Goal: Information Seeking & Learning: Learn about a topic

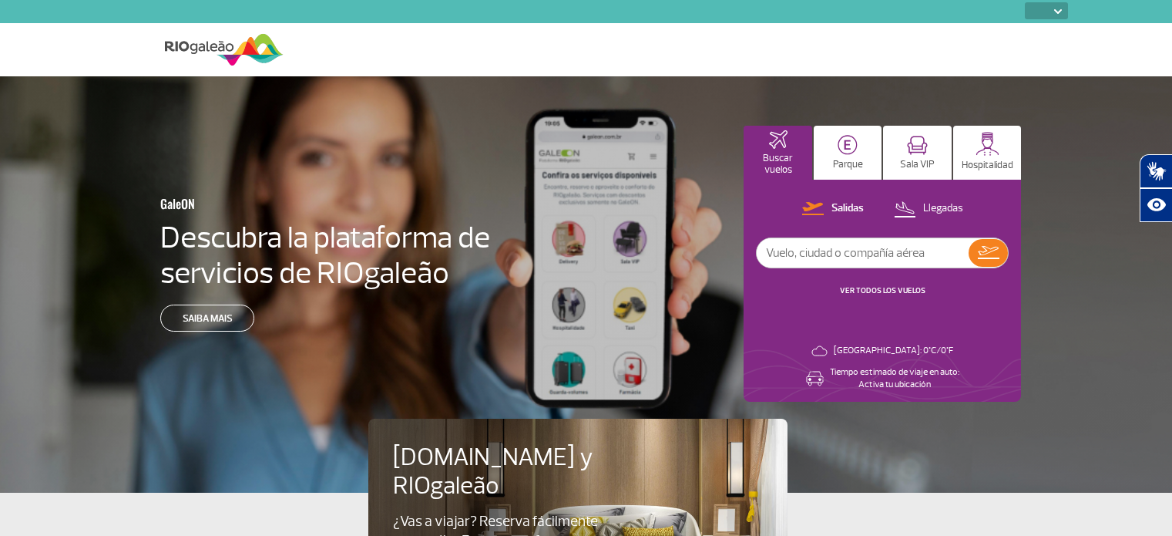
select select
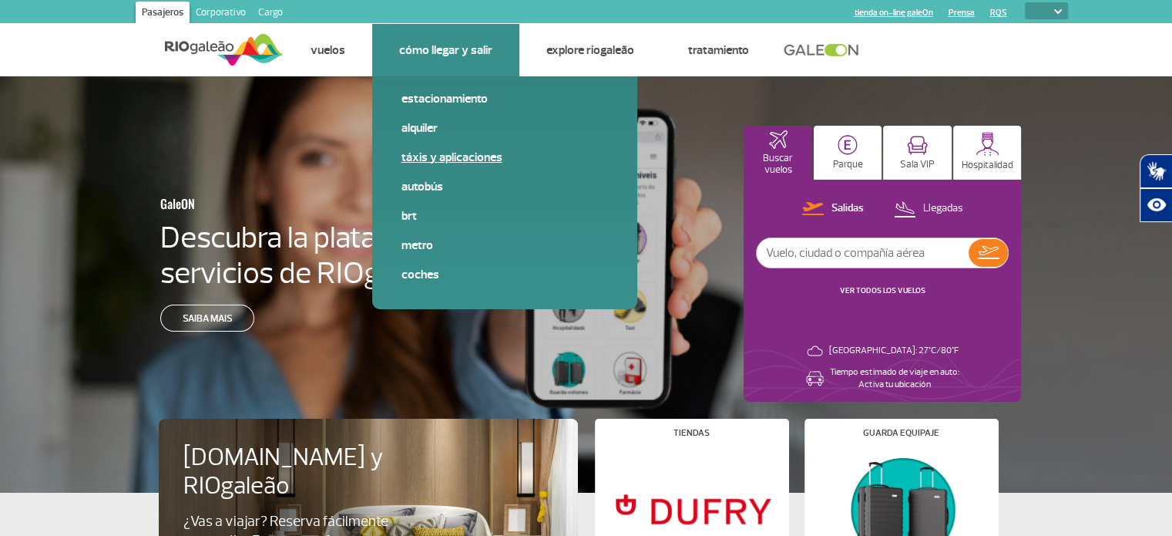
click at [499, 153] on link "Táxis y aplicaciones" at bounding box center [504, 157] width 207 height 17
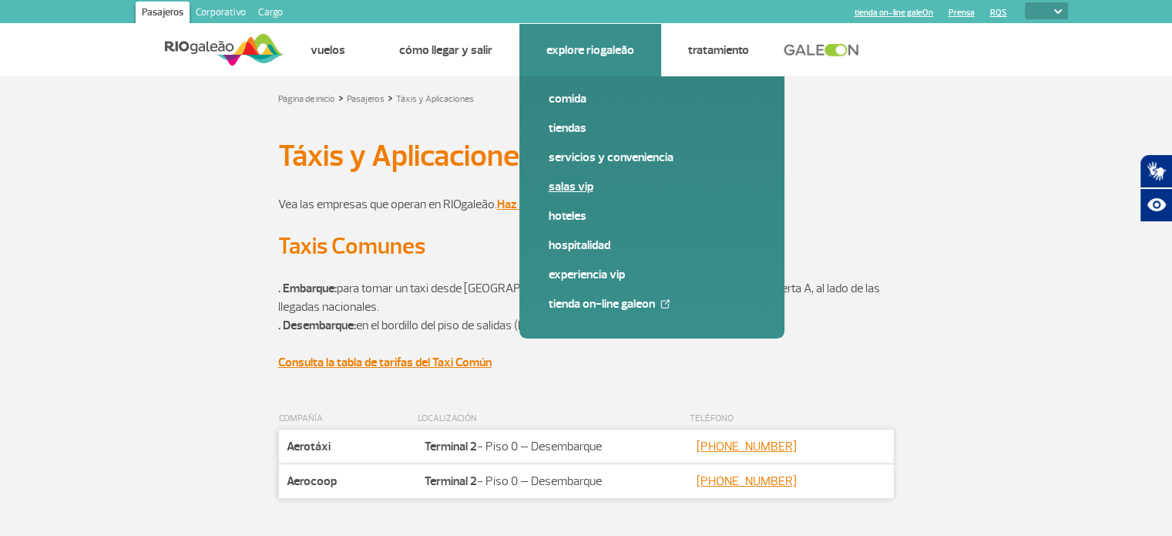
click at [566, 187] on link "Salas VIP" at bounding box center [652, 186] width 207 height 17
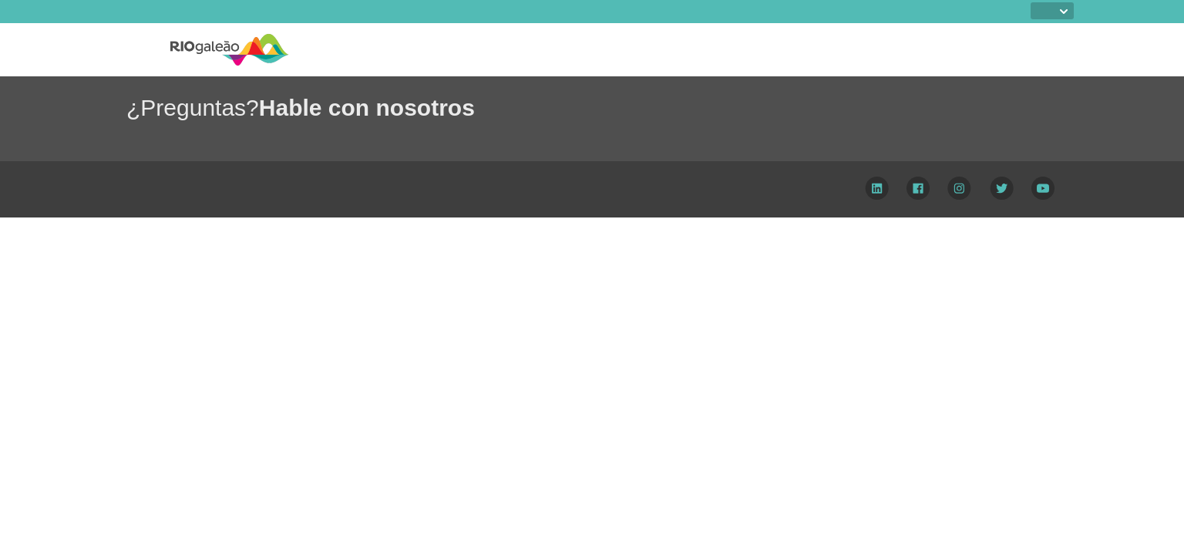
select select
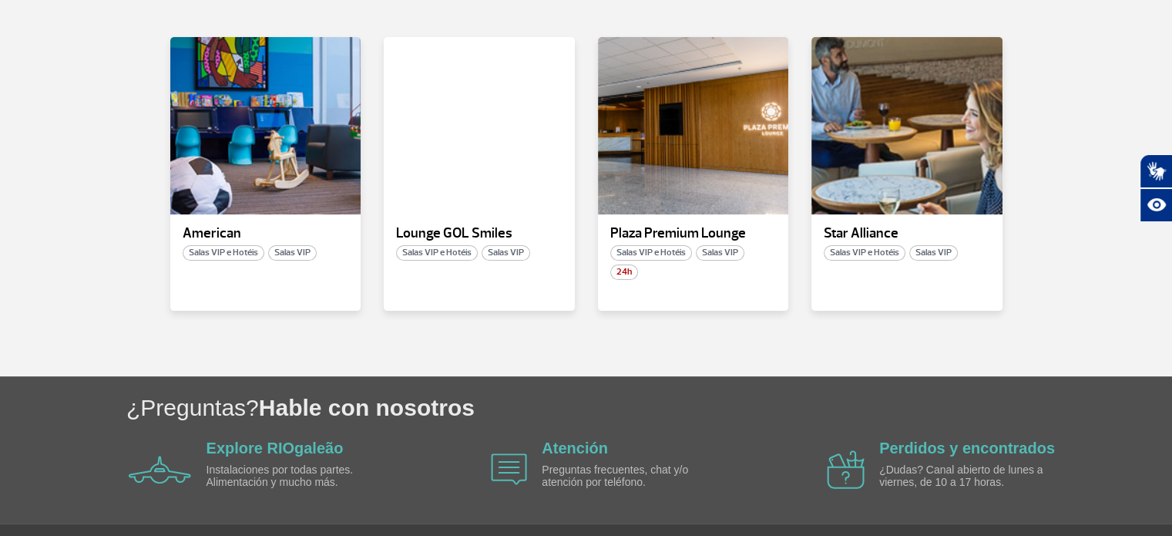
scroll to position [385, 0]
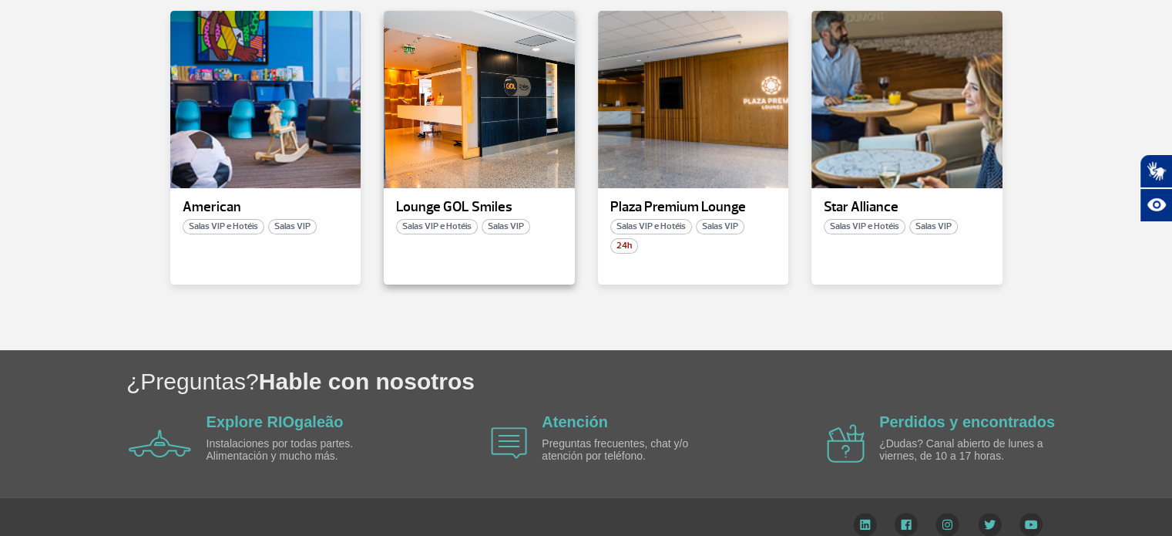
click at [495, 213] on p "Lounge GOL Smiles" at bounding box center [479, 207] width 166 height 15
click at [502, 58] on div at bounding box center [479, 99] width 194 height 181
click at [449, 229] on span "Salas VIP e Hotéis" at bounding box center [437, 226] width 82 height 15
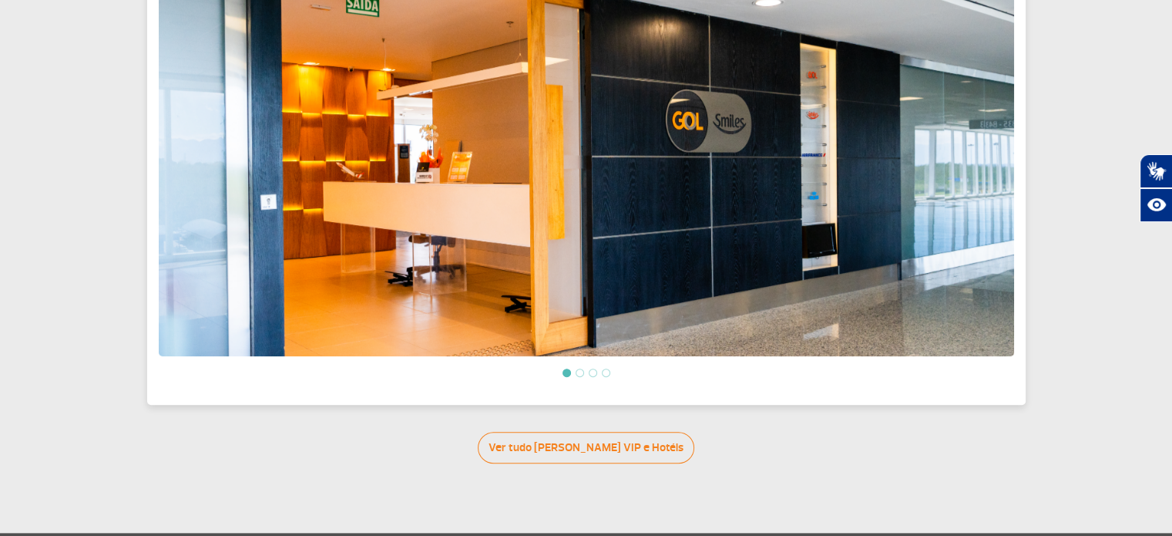
scroll to position [579, 0]
click at [621, 432] on link "Ver tudo [PERSON_NAME] VIP e Hotéis" at bounding box center [586, 448] width 217 height 32
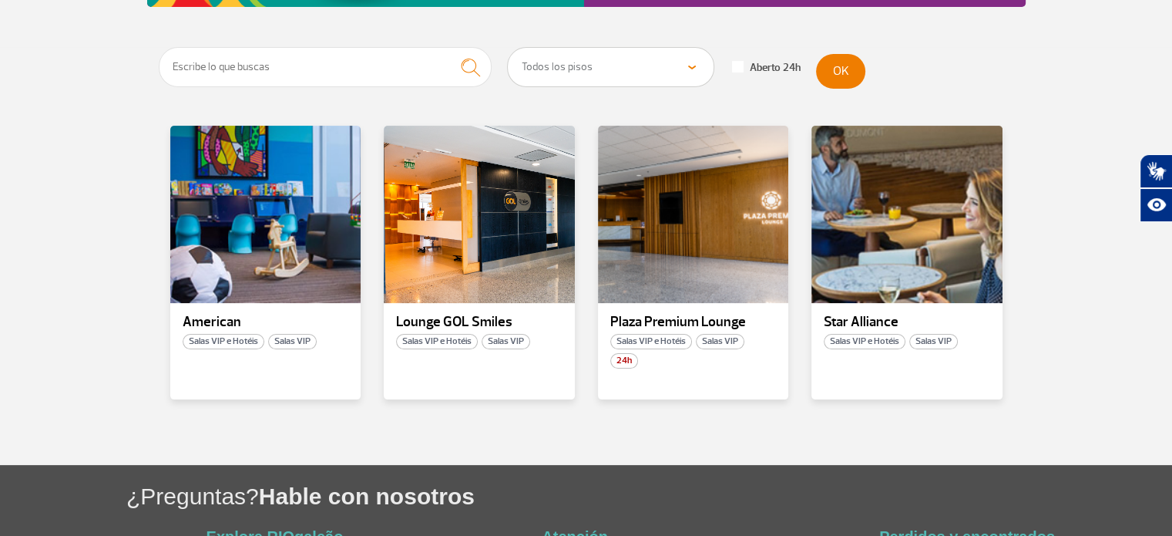
scroll to position [308, 0]
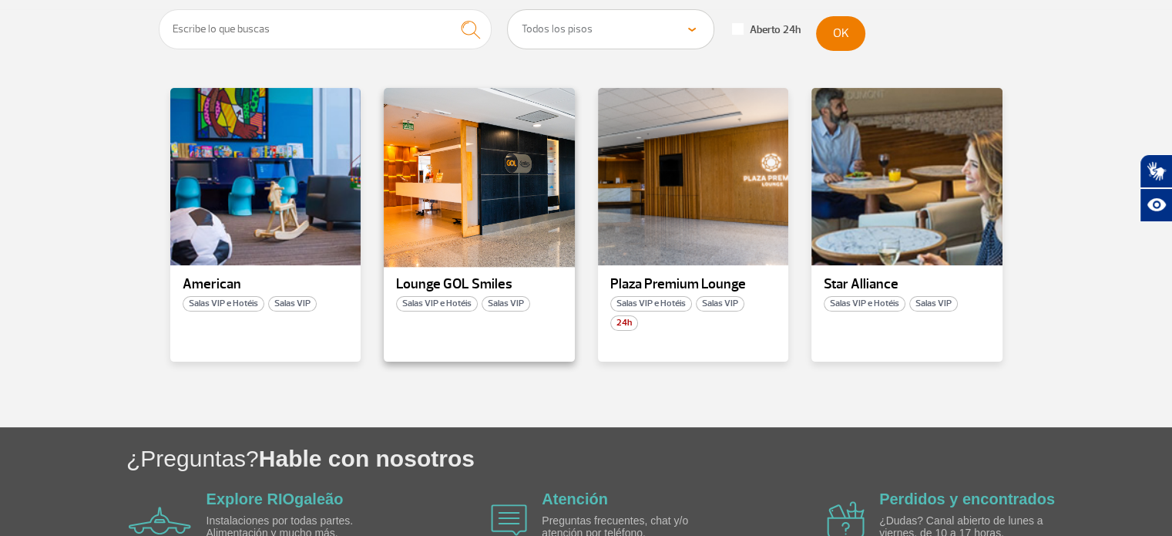
click at [512, 197] on div at bounding box center [479, 176] width 194 height 181
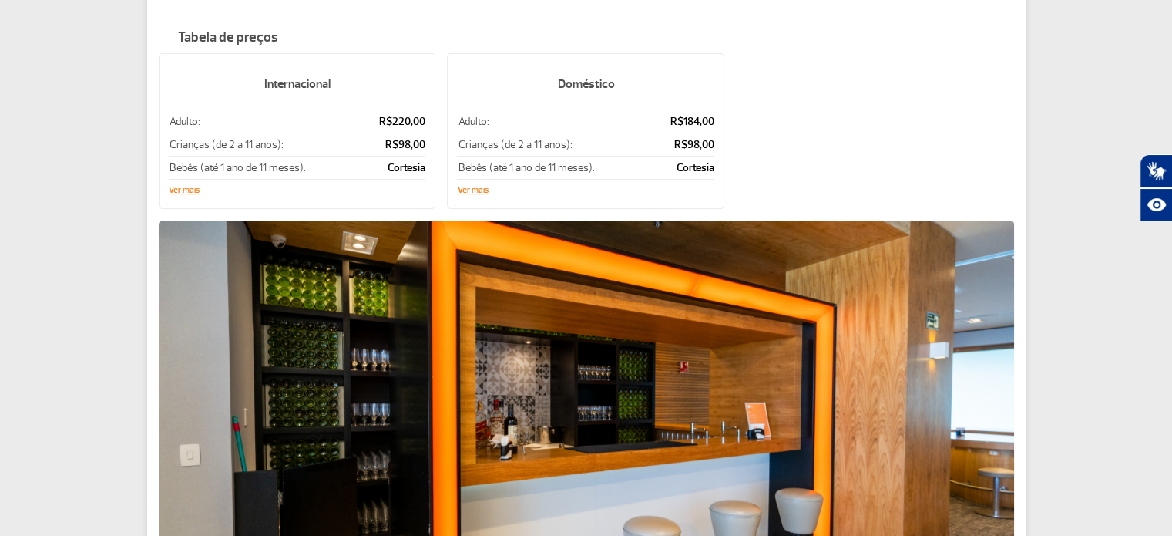
scroll to position [302, 0]
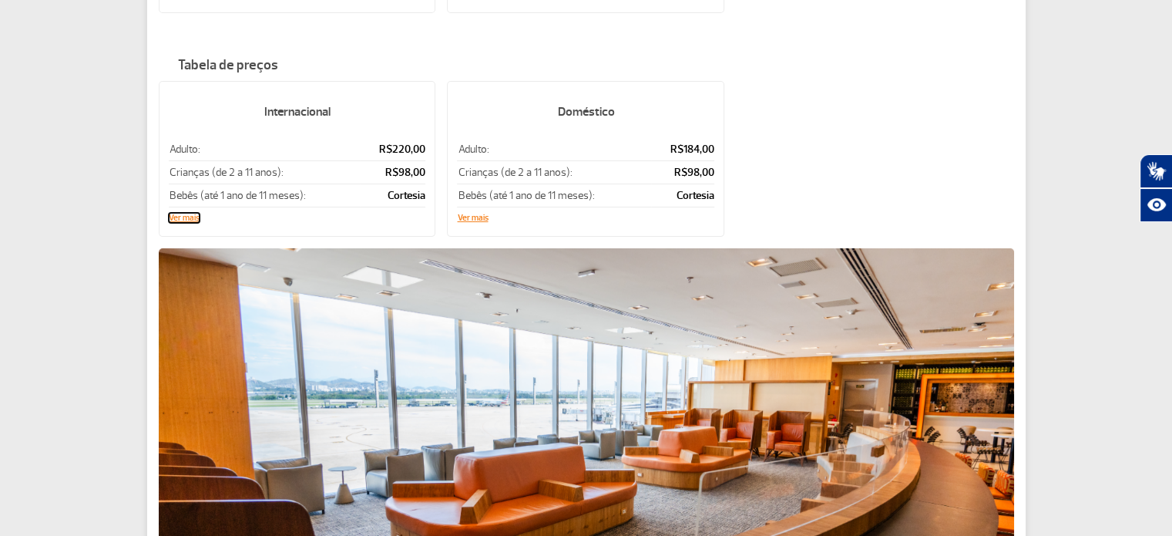
click at [184, 213] on button "Ver mais" at bounding box center [184, 217] width 31 height 9
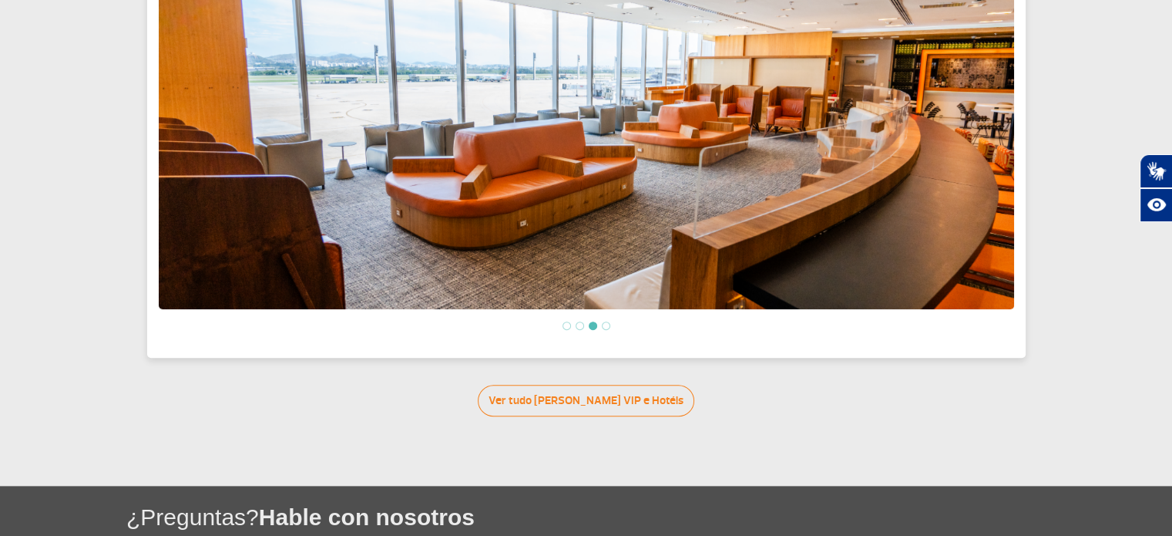
scroll to position [687, 0]
click at [599, 319] on ol at bounding box center [586, 325] width 855 height 13
click at [574, 319] on ol at bounding box center [586, 325] width 855 height 13
click at [576, 319] on ol at bounding box center [586, 325] width 855 height 13
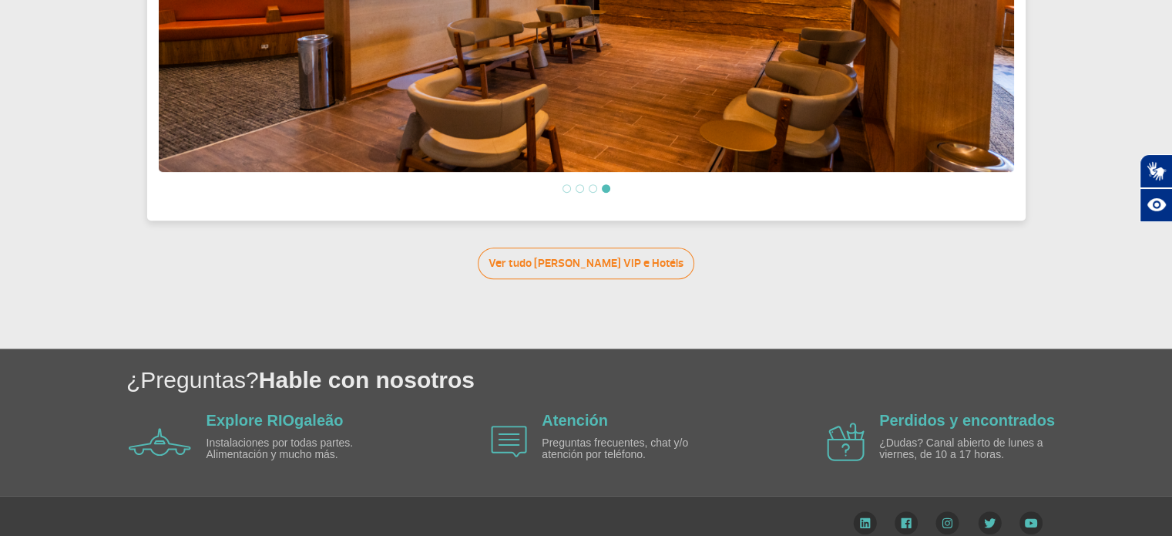
scroll to position [825, 0]
